Goal: Task Accomplishment & Management: Use online tool/utility

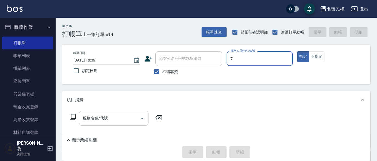
type input "阿水-7"
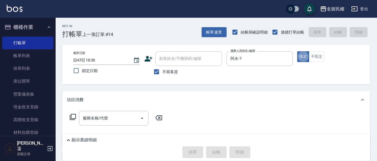
type button "true"
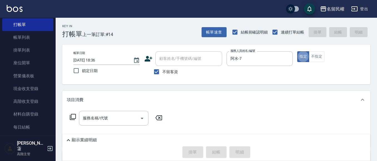
scroll to position [28, 0]
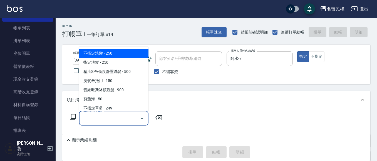
click at [115, 118] on input "服務名稱/代號" at bounding box center [109, 119] width 56 height 10
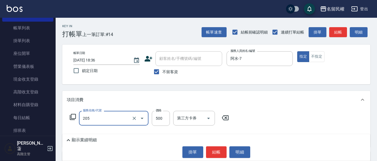
type input "指定洗剪(205)"
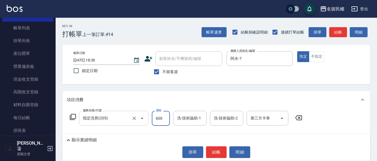
type input "600"
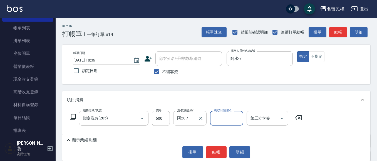
click at [185, 120] on input "阿水-7" at bounding box center [186, 119] width 20 height 10
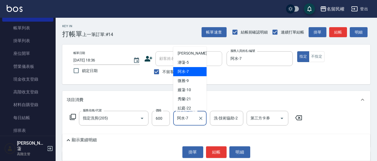
click at [185, 120] on input "阿水-7" at bounding box center [186, 119] width 20 height 10
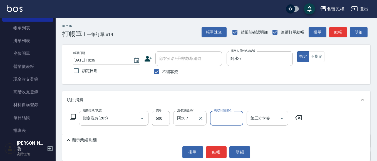
click at [185, 120] on input "阿水-7" at bounding box center [186, 119] width 20 height 10
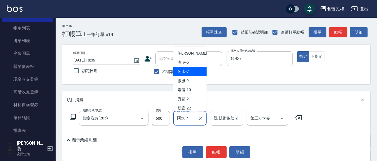
click at [185, 120] on input "阿水-7" at bounding box center [186, 119] width 20 height 10
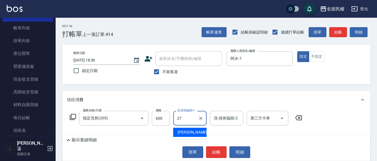
type input "妍蓁-27"
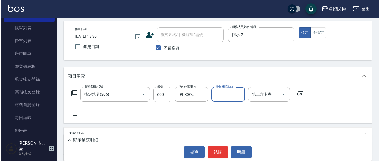
scroll to position [56, 0]
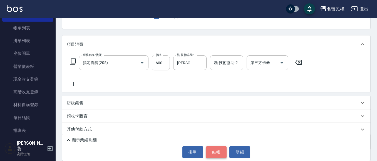
click at [221, 155] on button "結帳" at bounding box center [216, 153] width 21 height 12
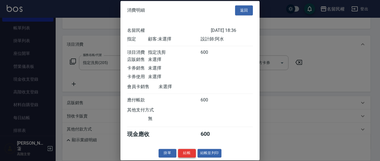
scroll to position [7, 0]
click at [190, 151] on button "結帳" at bounding box center [187, 153] width 18 height 9
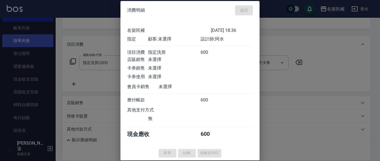
type input "2025/08/25 19:14"
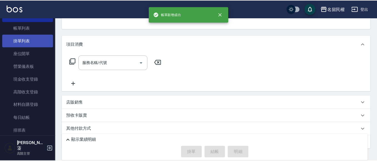
scroll to position [54, 0]
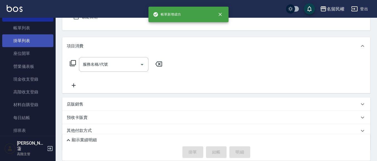
click at [27, 40] on link "掛單列表" at bounding box center [27, 40] width 51 height 13
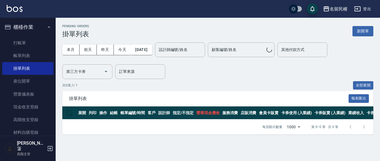
drag, startPoint x: 28, startPoint y: 30, endPoint x: 28, endPoint y: 33, distance: 2.8
click at [28, 29] on button "櫃檯作業" at bounding box center [27, 27] width 51 height 14
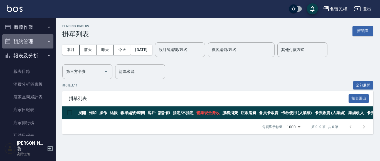
click at [28, 43] on button "預約管理" at bounding box center [27, 41] width 51 height 14
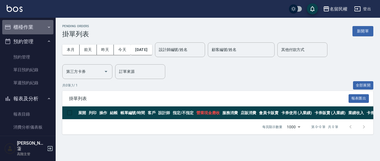
click at [31, 28] on button "櫃檯作業" at bounding box center [27, 27] width 51 height 14
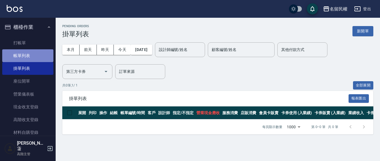
click at [33, 53] on link "帳單列表" at bounding box center [27, 55] width 51 height 13
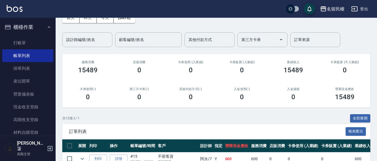
scroll to position [111, 0]
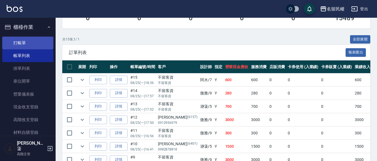
click at [38, 47] on link "打帳單" at bounding box center [27, 43] width 51 height 13
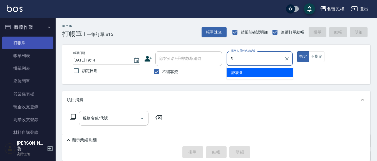
type input "瀞蓤-5"
type button "true"
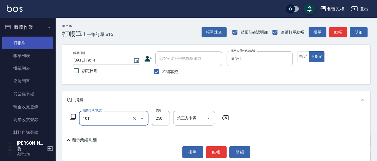
type input "不指定洗髮(101)"
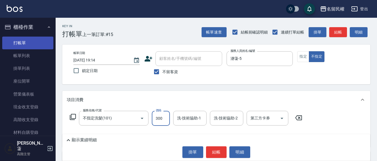
type input "300"
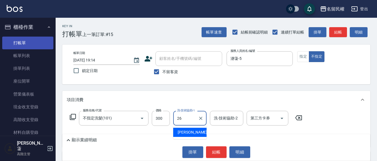
type input "沅莘-26"
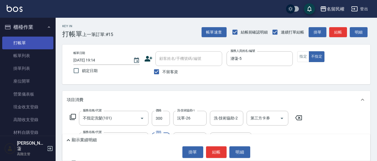
type input "潤絲(701)"
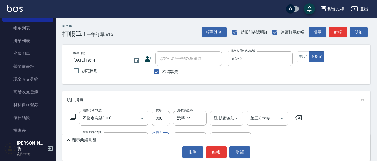
type input "30"
type input "沅莘-26"
click at [210, 148] on button "結帳" at bounding box center [216, 153] width 21 height 12
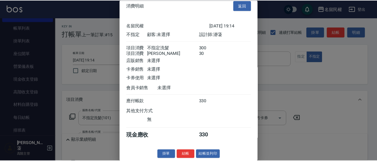
scroll to position [14, 0]
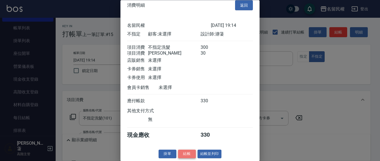
click at [184, 151] on button "結帳" at bounding box center [187, 154] width 18 height 9
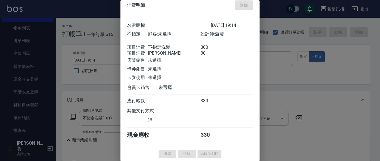
type input "2025/08/25 19:16"
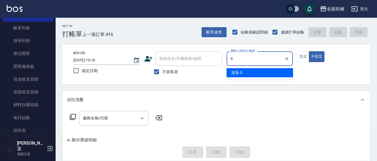
type input "瀞蓤-5"
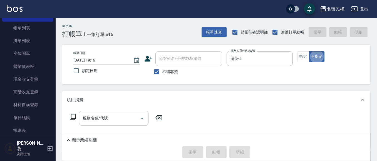
type button "false"
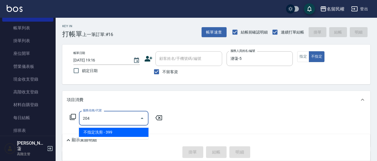
type input "不指定洗剪(204)"
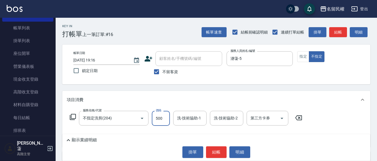
type input "500"
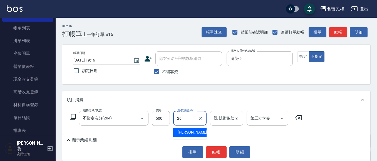
type input "沅莘-26"
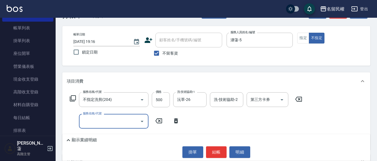
scroll to position [56, 0]
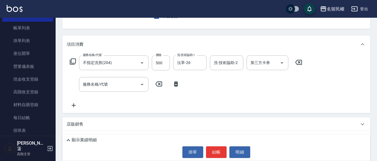
click at [175, 85] on icon at bounding box center [176, 84] width 4 height 5
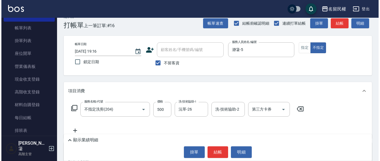
scroll to position [0, 0]
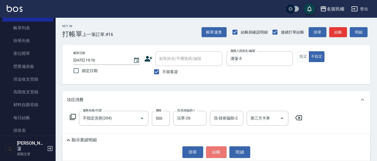
drag, startPoint x: 215, startPoint y: 152, endPoint x: 209, endPoint y: 159, distance: 9.3
click at [215, 152] on button "結帳" at bounding box center [216, 153] width 21 height 12
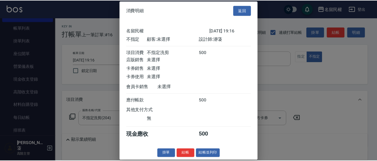
scroll to position [7, 0]
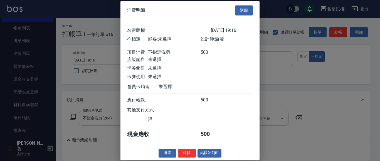
click at [188, 155] on button "結帳" at bounding box center [187, 153] width 18 height 9
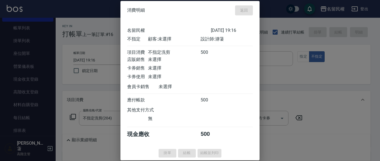
type input "2025/08/25 19:31"
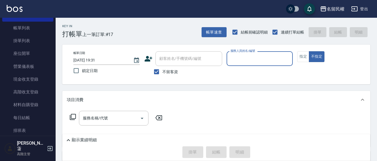
click at [211, 38] on div "Key In 打帳單 上一筆訂單:#17 帳單速查 結帳前確認明細 連續打單結帳 掛單 結帳 明細 帳單日期 2025/08/25 19:31 鎖定日期 顧客…" at bounding box center [216, 127] width 321 height 218
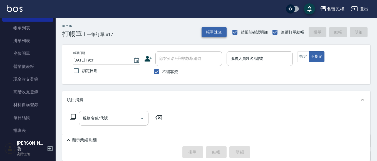
click at [212, 36] on button "帳單速查" at bounding box center [213, 32] width 25 height 10
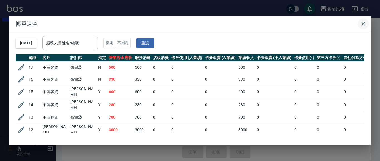
click at [363, 25] on icon "button" at bounding box center [363, 24] width 7 height 7
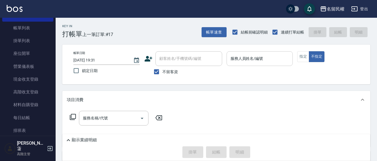
click at [270, 58] on input "服務人員姓名/編號" at bounding box center [259, 59] width 61 height 10
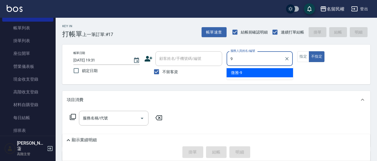
type input "微雅-9"
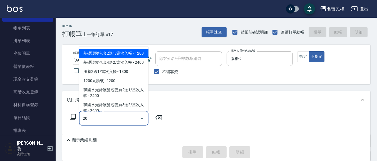
type input "205"
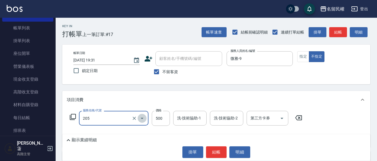
click at [138, 118] on button "Open" at bounding box center [142, 118] width 9 height 9
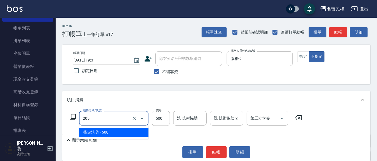
click at [138, 118] on button "Close" at bounding box center [142, 118] width 9 height 9
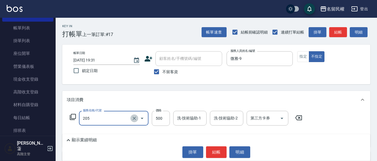
click at [136, 118] on icon "Clear" at bounding box center [134, 119] width 6 height 6
type input "不指定洗剪(204)"
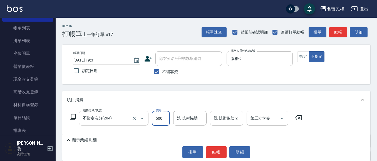
type input "500"
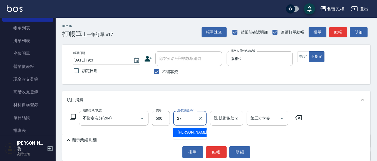
type input "妍蓁-27"
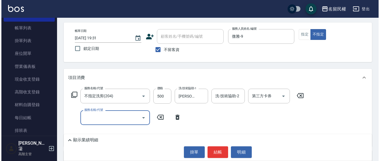
scroll to position [56, 0]
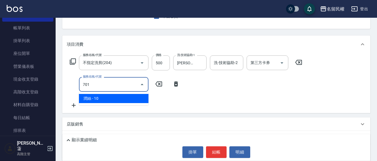
type input "潤絲(701)"
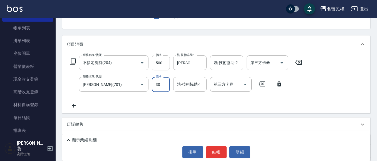
type input "30"
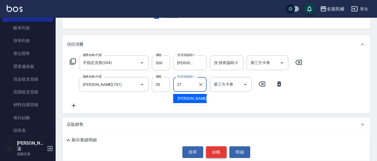
type input "妍蓁-27"
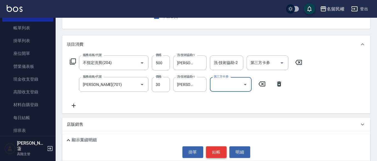
click at [211, 152] on button "結帳" at bounding box center [216, 153] width 21 height 12
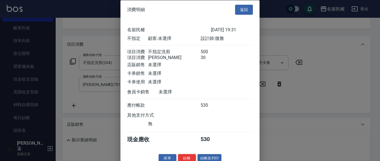
scroll to position [14, 0]
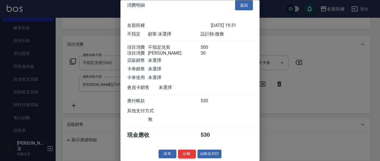
click at [189, 154] on button "結帳" at bounding box center [187, 154] width 18 height 9
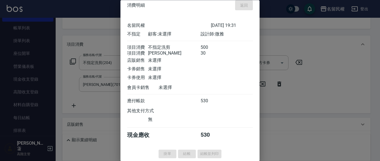
type input "2025/08/25 19:32"
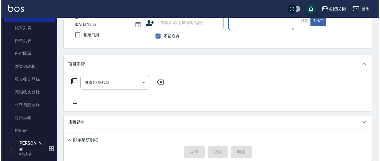
scroll to position [26, 0]
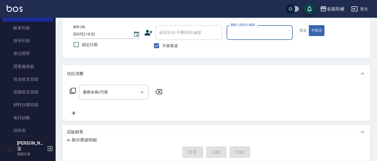
click at [248, 31] on input "服務人員姓名/編號" at bounding box center [259, 33] width 61 height 10
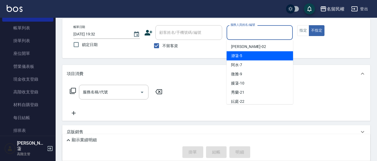
click at [243, 56] on div "瀞蓤 -5" at bounding box center [259, 55] width 66 height 9
type input "瀞蓤-5"
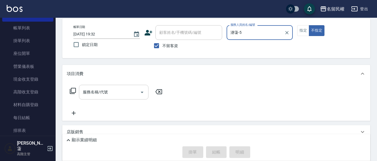
drag, startPoint x: 117, startPoint y: 94, endPoint x: 116, endPoint y: 88, distance: 5.4
click at [117, 93] on input "服務名稱/代號" at bounding box center [109, 93] width 56 height 10
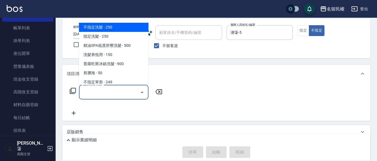
click at [102, 24] on span "不指定洗髮 - 250" at bounding box center [113, 27] width 69 height 9
type input "不指定洗髮(101)"
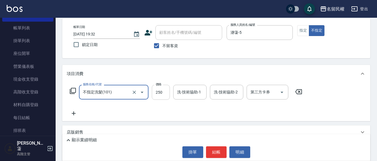
click at [162, 94] on input "250" at bounding box center [161, 92] width 18 height 15
type input "300"
click at [183, 93] on input "洗-技術協助-1" at bounding box center [190, 93] width 28 height 10
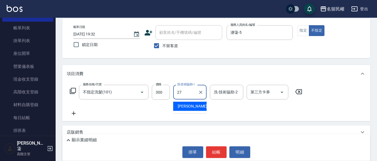
type input "妍蓁-27"
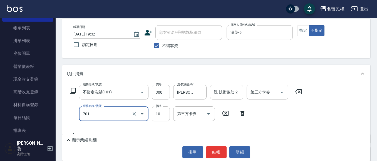
type input "潤絲(701)"
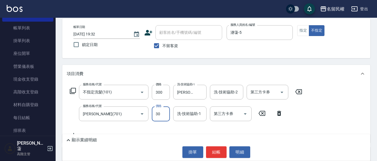
type input "30"
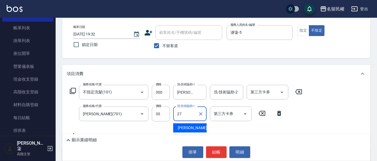
type input "妍蓁-27"
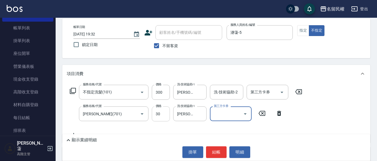
click at [168, 115] on input "30" at bounding box center [161, 114] width 18 height 15
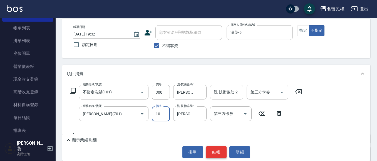
type input "10"
click at [214, 148] on button "結帳" at bounding box center [216, 153] width 21 height 12
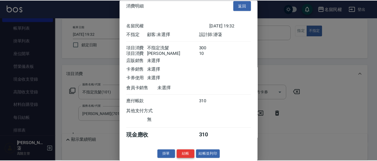
scroll to position [14, 0]
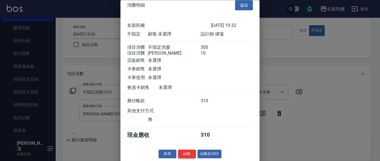
click at [190, 153] on button "結帳" at bounding box center [187, 154] width 18 height 9
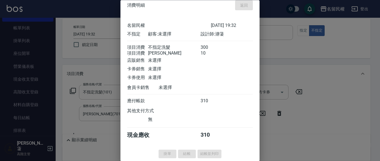
type input "2025/08/25 19:33"
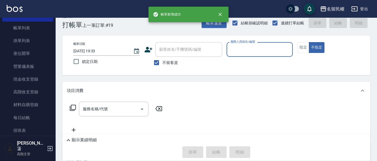
scroll to position [0, 0]
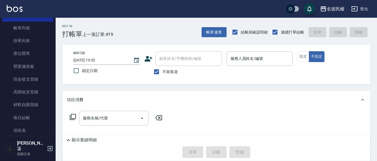
click at [233, 87] on div "Key In 打帳單 上一筆訂單:#19 帳單速查 結帳前確認明細 連續打單結帳 掛單 結帳 明細 帳單日期 2025/08/25 19:33 鎖定日期 顧客…" at bounding box center [216, 127] width 321 height 218
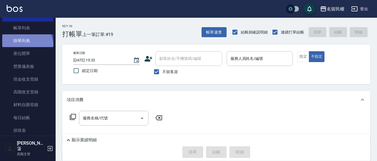
click at [23, 47] on link "掛單列表" at bounding box center [27, 40] width 51 height 13
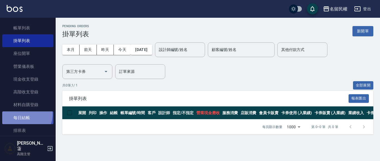
click at [24, 114] on link "每日結帳" at bounding box center [27, 118] width 51 height 13
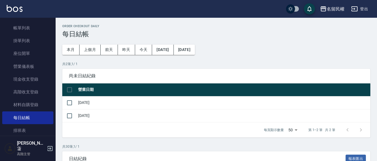
drag, startPoint x: 68, startPoint y: 102, endPoint x: 81, endPoint y: 105, distance: 13.4
click at [68, 102] on input "checkbox" at bounding box center [70, 103] width 12 height 12
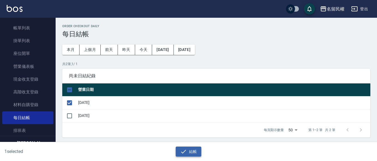
click at [191, 150] on button "結帳" at bounding box center [189, 152] width 26 height 10
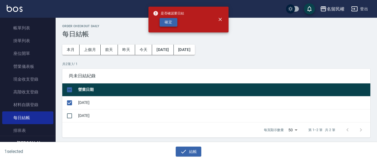
click at [170, 23] on button "確定" at bounding box center [169, 22] width 18 height 9
checkbox input "false"
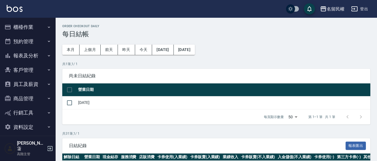
click at [76, 102] on td at bounding box center [69, 102] width 14 height 13
click at [70, 104] on input "checkbox" at bounding box center [70, 103] width 12 height 12
checkbox input "true"
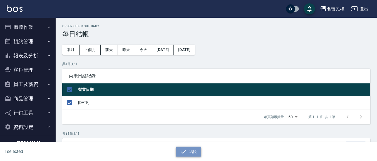
click at [191, 156] on button "結帳" at bounding box center [189, 152] width 26 height 10
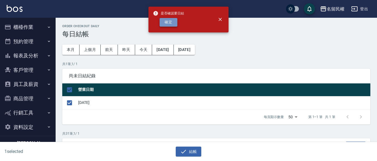
click at [165, 20] on button "確定" at bounding box center [169, 22] width 18 height 9
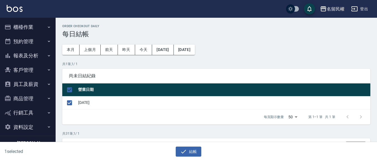
checkbox input "false"
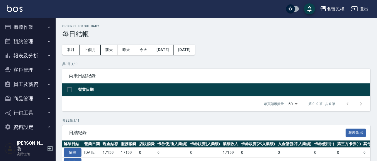
click at [44, 56] on button "報表及分析" at bounding box center [27, 56] width 51 height 14
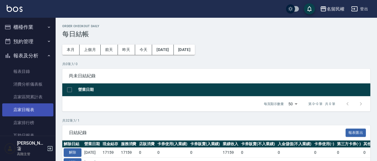
click at [31, 109] on link "店家日報表" at bounding box center [27, 110] width 51 height 13
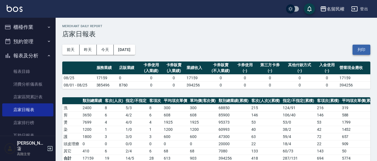
click at [367, 51] on button "列印" at bounding box center [361, 50] width 18 height 10
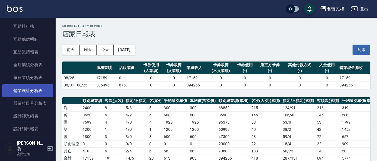
scroll to position [139, 0]
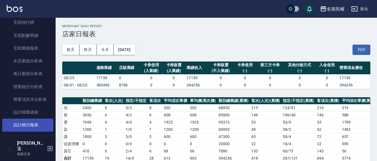
click at [39, 124] on link "設計師日報表" at bounding box center [27, 125] width 51 height 13
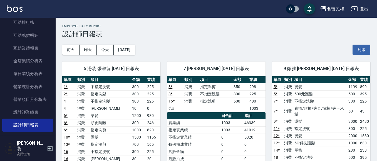
scroll to position [28, 0]
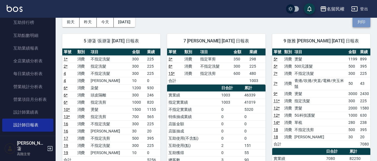
click at [358, 21] on button "列印" at bounding box center [361, 22] width 18 height 10
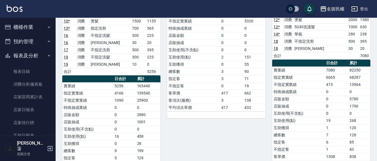
scroll to position [83, 0]
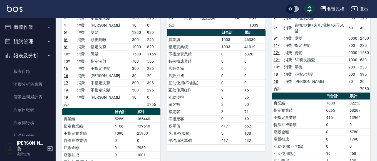
click at [26, 29] on button "櫃檯作業" at bounding box center [27, 27] width 51 height 14
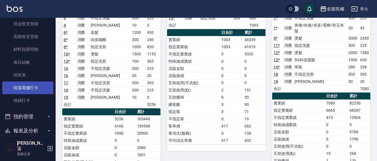
click at [25, 84] on link "現場電腦打卡" at bounding box center [27, 88] width 51 height 13
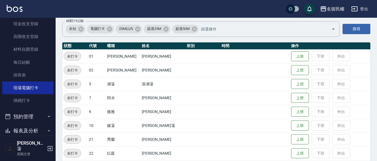
scroll to position [83, 0]
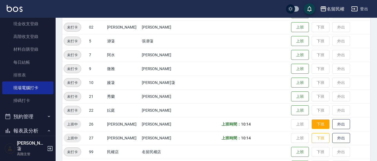
click at [312, 123] on button "下班" at bounding box center [321, 125] width 18 height 10
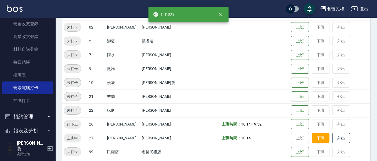
click at [312, 136] on button "下班" at bounding box center [321, 139] width 18 height 10
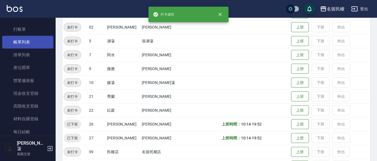
scroll to position [0, 0]
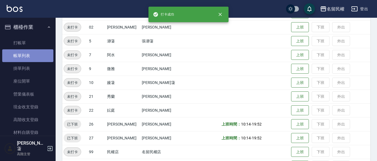
click at [28, 49] on link "帳單列表" at bounding box center [27, 55] width 51 height 13
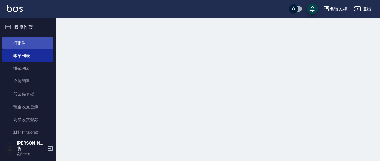
click at [31, 42] on link "打帳單" at bounding box center [27, 43] width 51 height 13
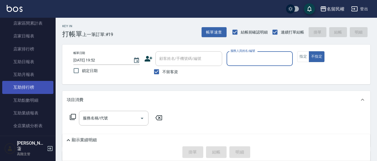
scroll to position [250, 0]
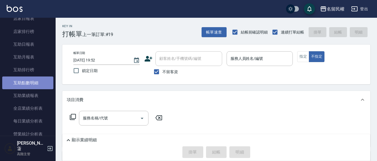
click at [33, 81] on link "互助點數明細" at bounding box center [27, 83] width 51 height 13
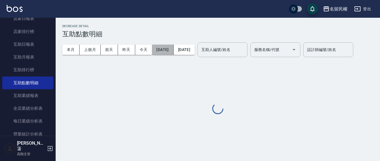
click at [167, 51] on button "[DATE]" at bounding box center [162, 50] width 21 height 10
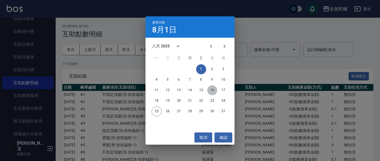
click at [213, 92] on button "16" at bounding box center [212, 91] width 10 height 10
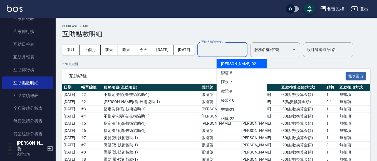
click at [245, 52] on input "互助人編號/姓名" at bounding box center [222, 50] width 45 height 10
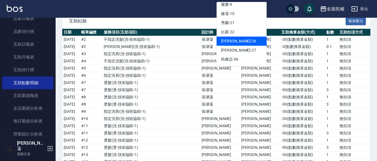
scroll to position [56, 0]
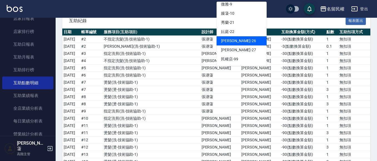
click at [229, 41] on span "沅莘 -26" at bounding box center [238, 41] width 35 height 6
type input "沅莘-26"
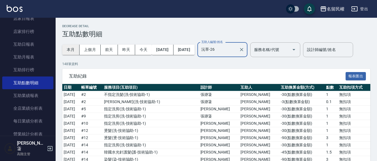
click at [69, 51] on button "本月" at bounding box center [70, 50] width 17 height 10
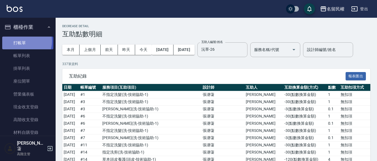
click at [23, 41] on link "打帳單" at bounding box center [27, 43] width 51 height 13
